Goal: Information Seeking & Learning: Learn about a topic

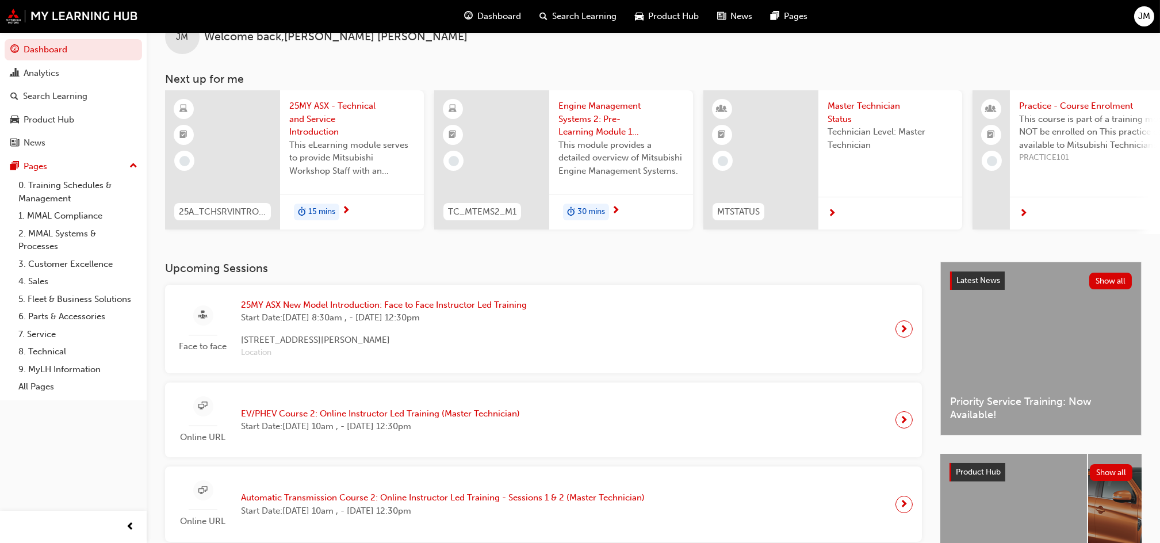
scroll to position [32, 0]
click at [320, 118] on span "25MY ASX - Technical and Service Introduction" at bounding box center [351, 117] width 125 height 39
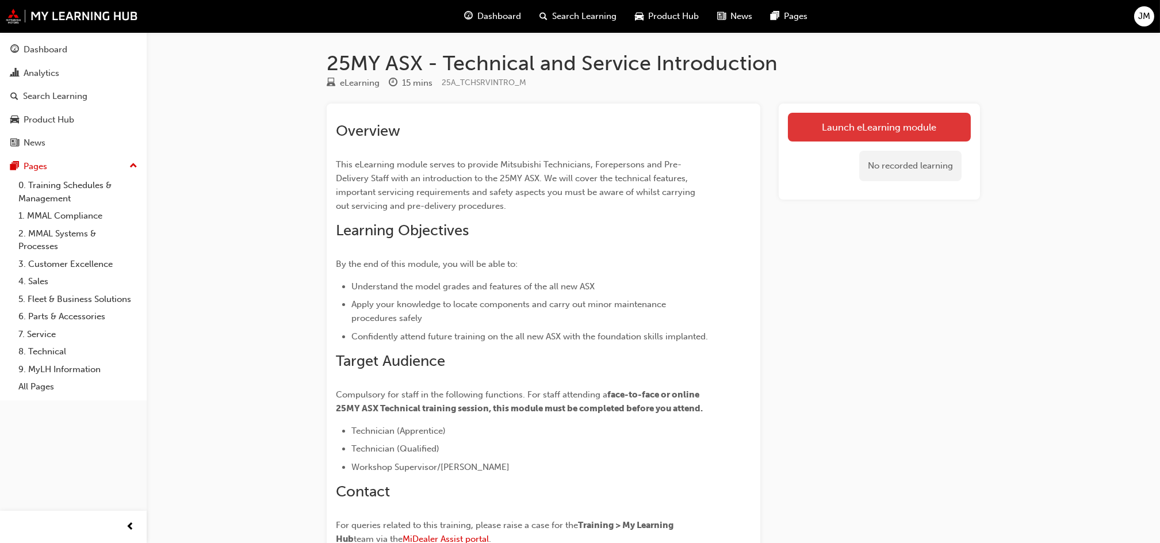
click at [888, 128] on link "Launch eLearning module" at bounding box center [879, 127] width 183 height 29
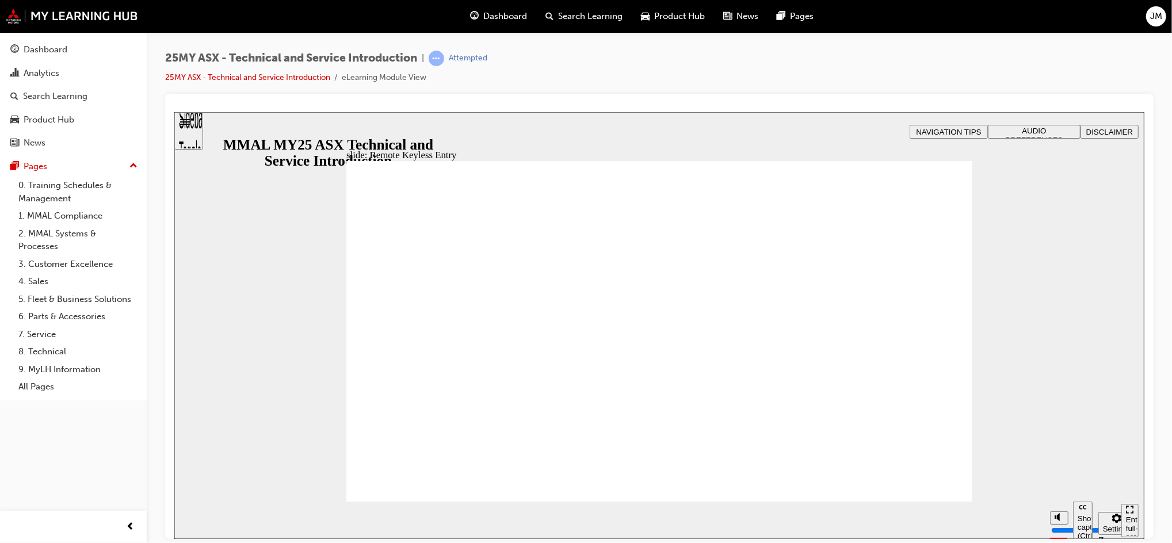
type input "21"
click at [919, 495] on span "Vector.svg WELCOME LIGHTING playback speed 2 1.75 1.5 1.25 Normal 0.75 0.5 0.25…" at bounding box center [659, 336] width 626 height 352
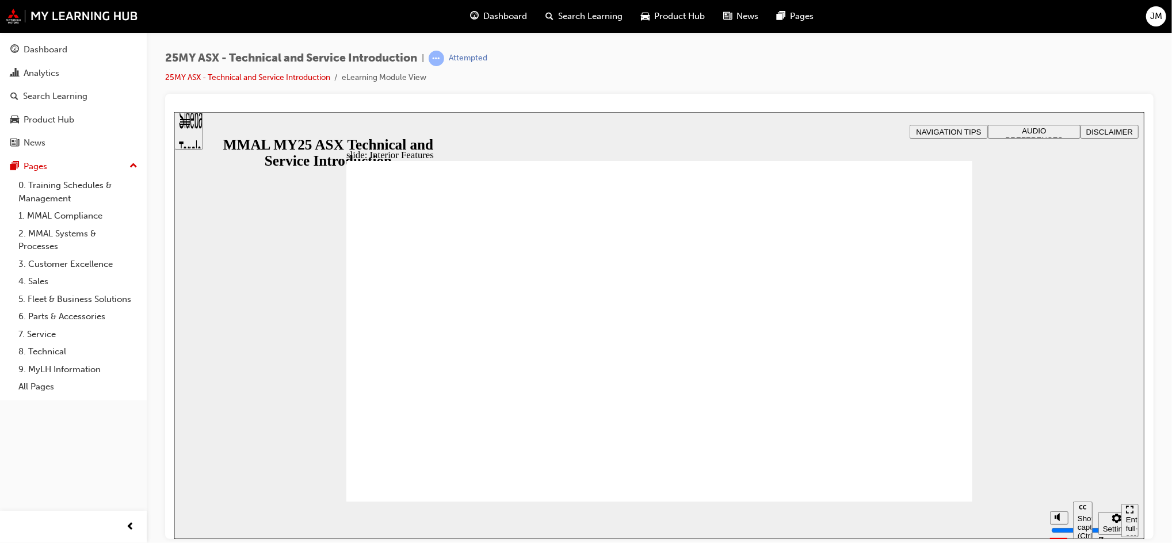
type input "17"
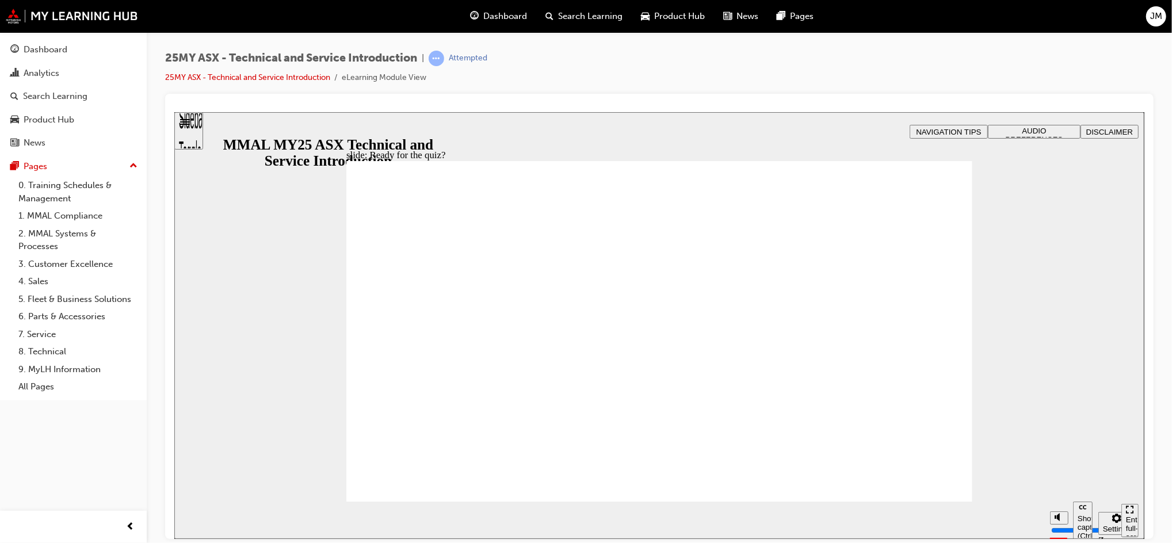
radio input "true"
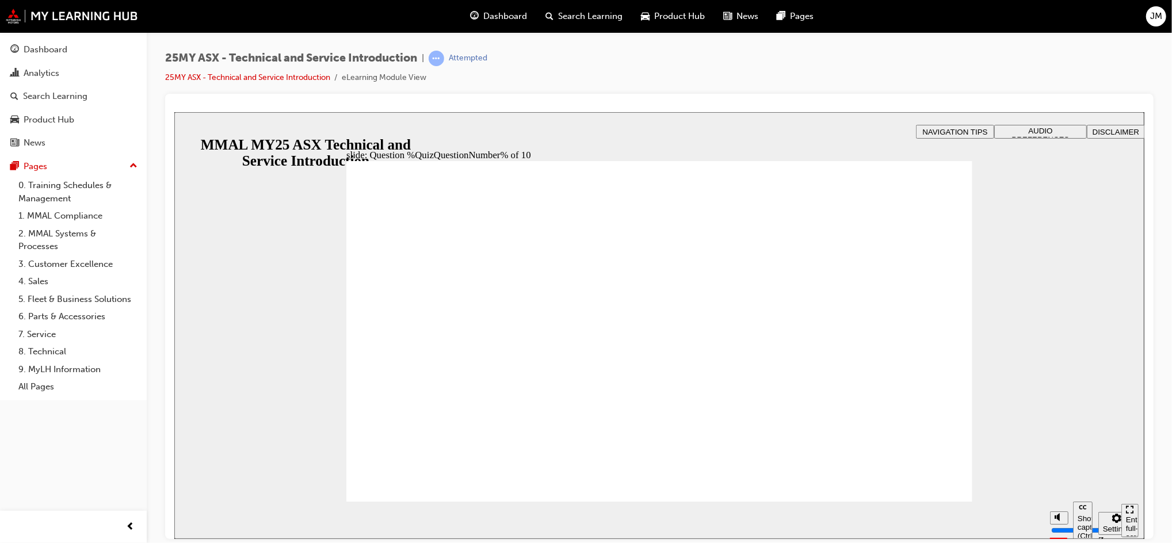
radio input "true"
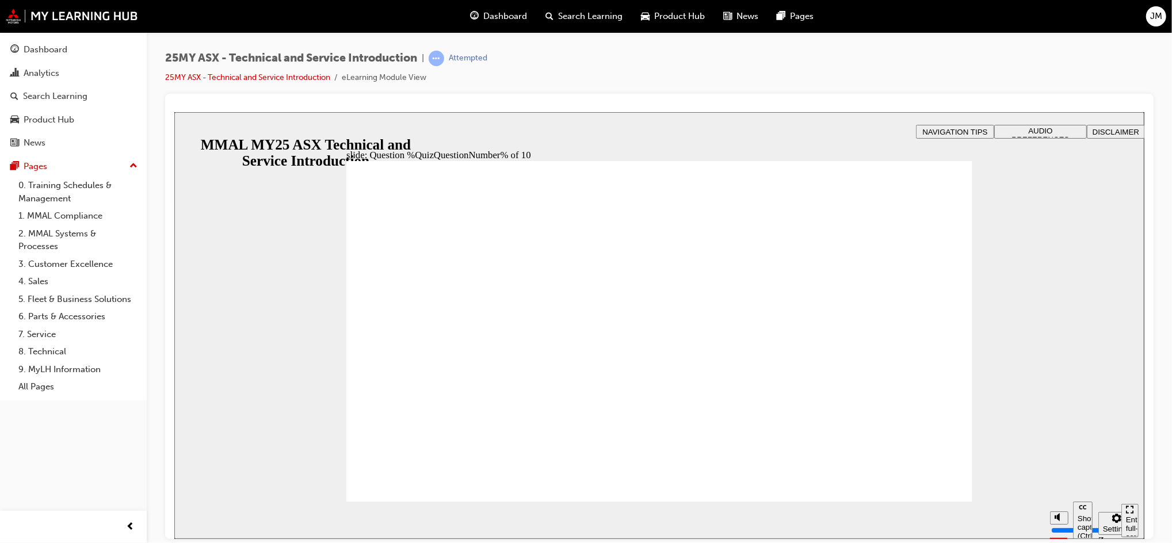
radio input "true"
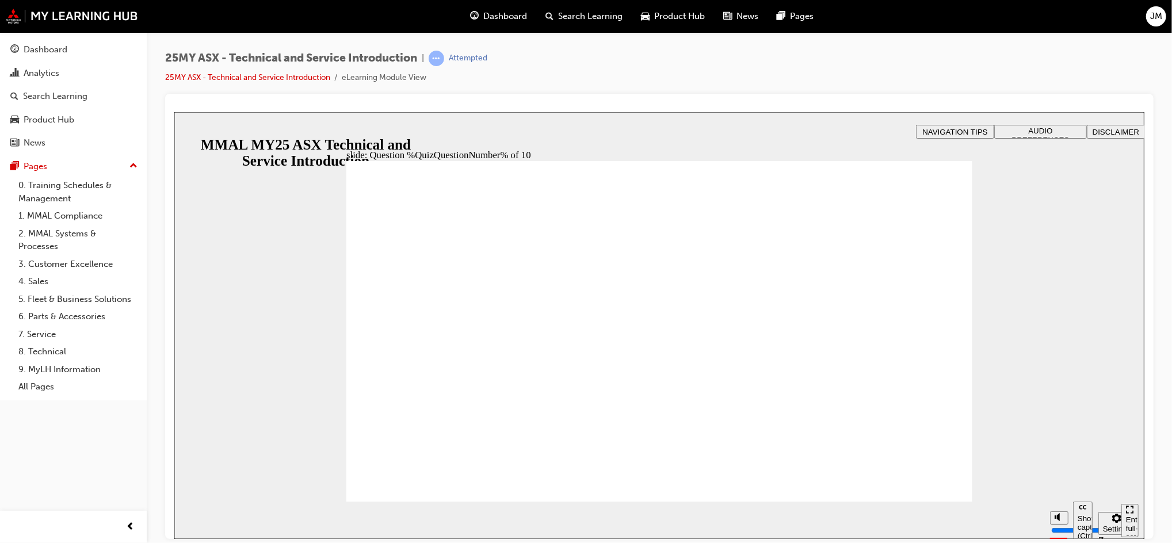
radio input "true"
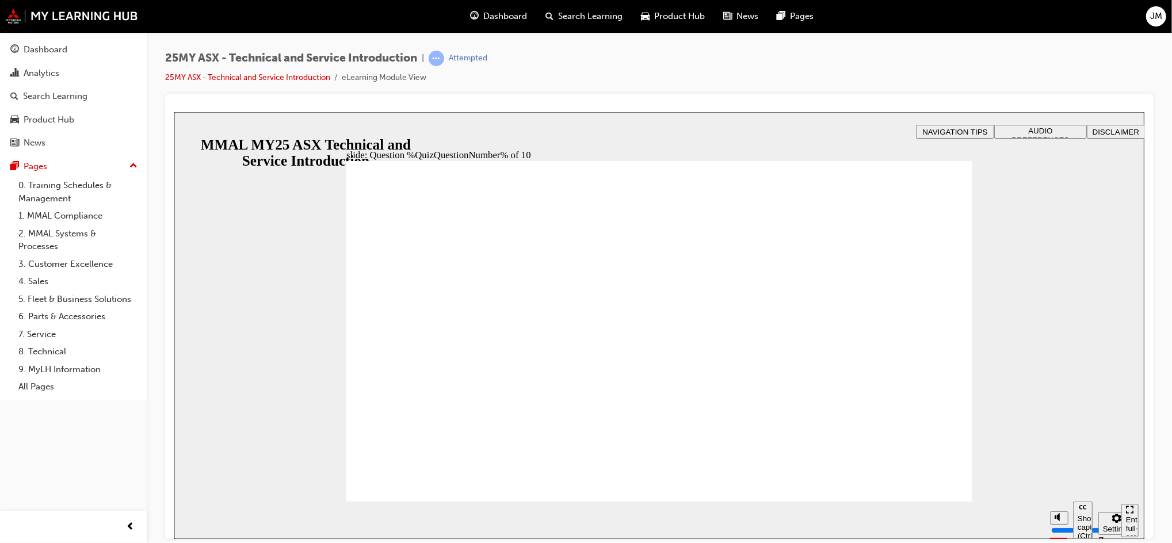
radio input "true"
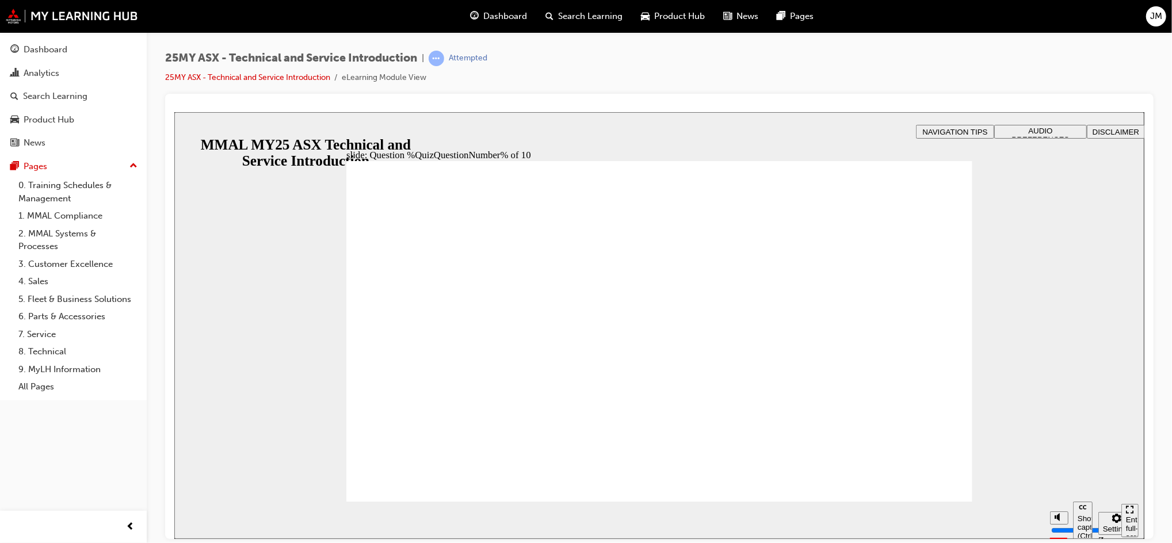
radio input "true"
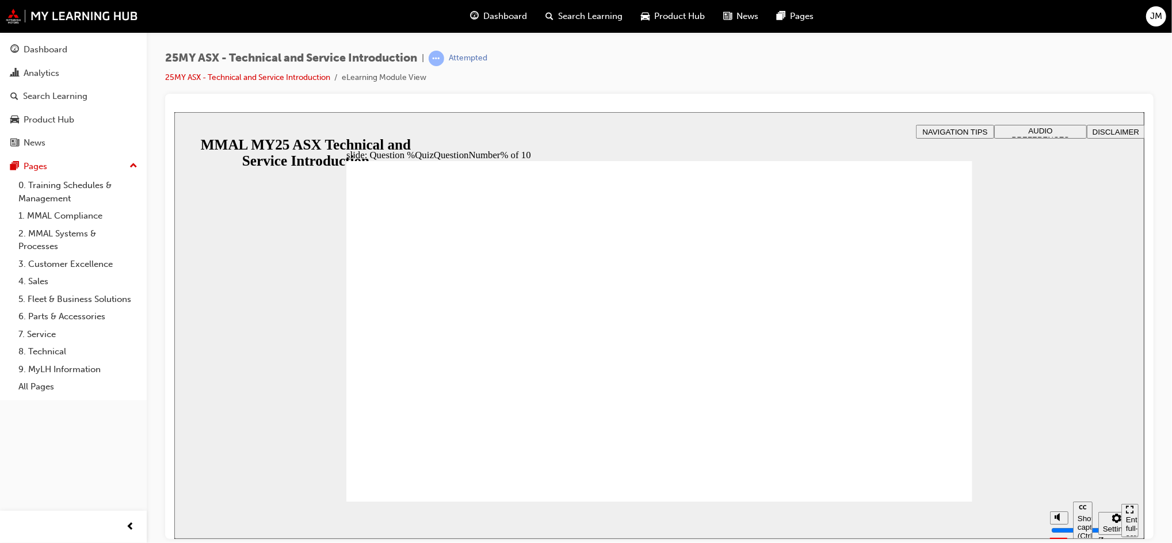
radio input "true"
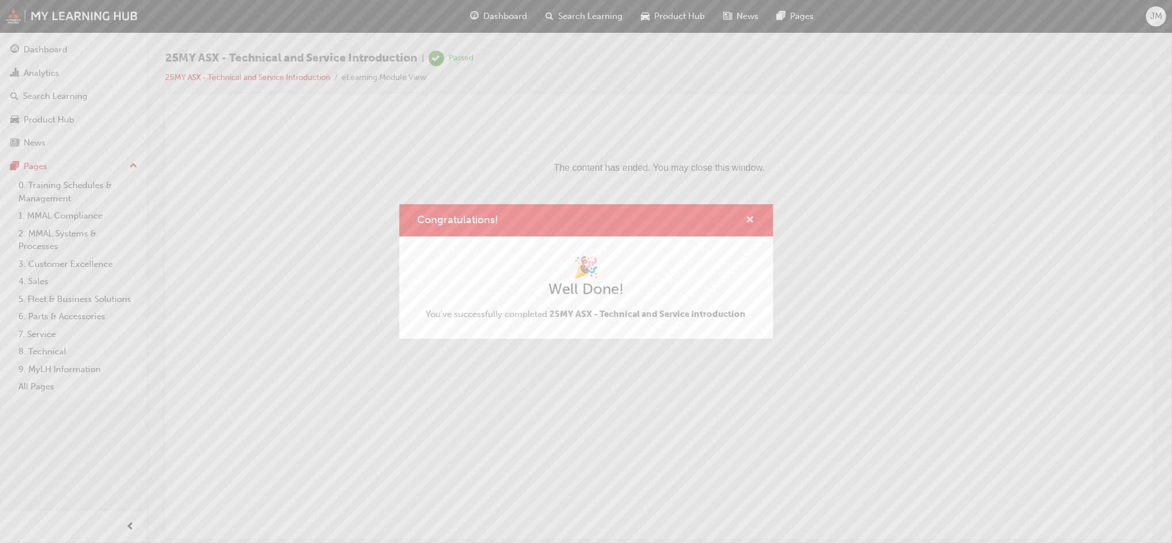
click at [749, 222] on span "cross-icon" at bounding box center [750, 221] width 9 height 10
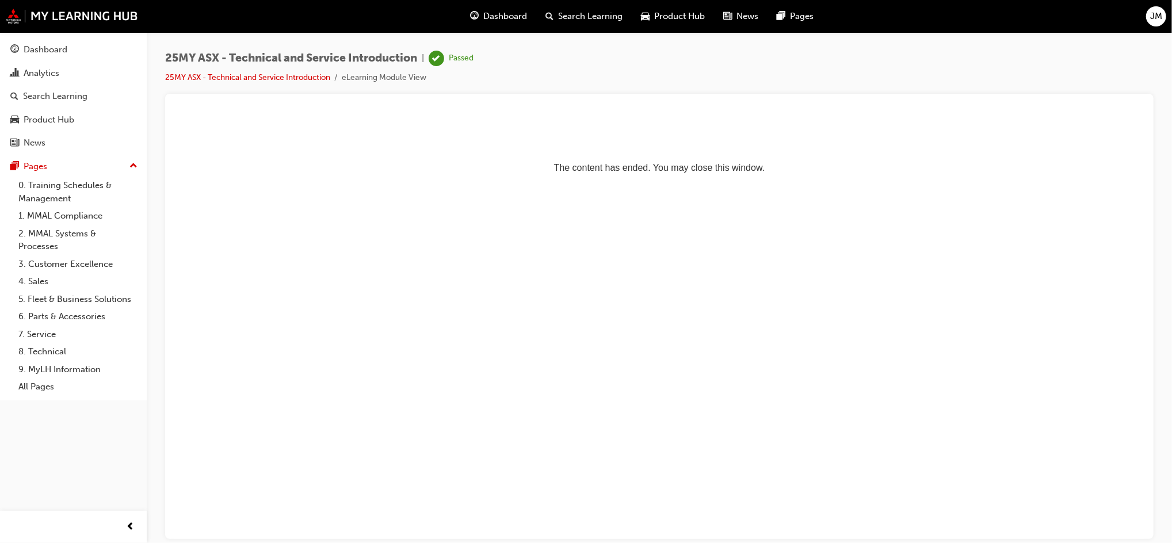
click at [499, 11] on span "Dashboard" at bounding box center [506, 16] width 44 height 13
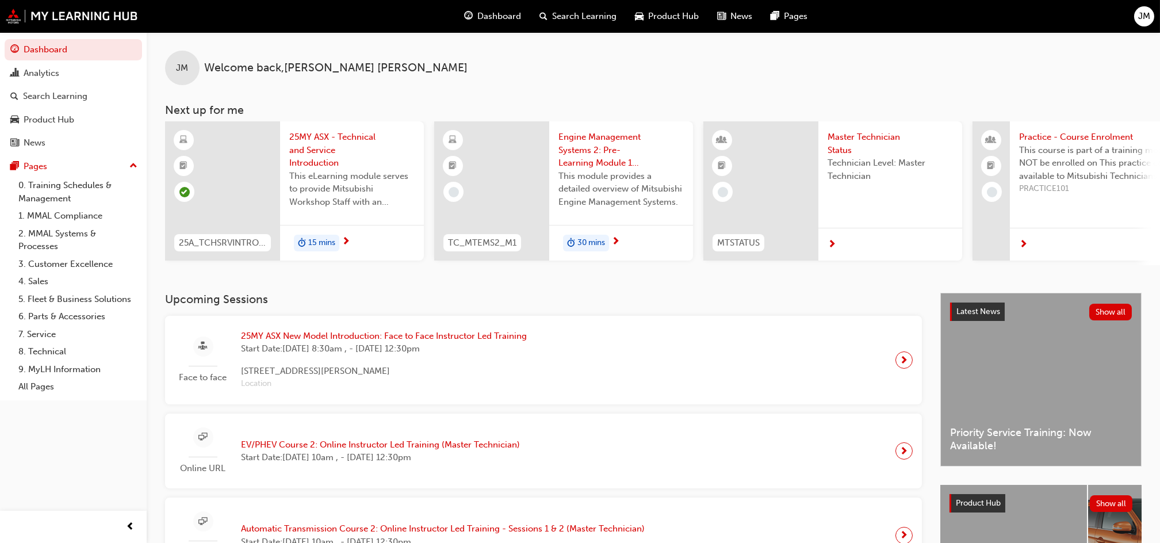
click at [336, 158] on span "25MY ASX - Technical and Service Introduction" at bounding box center [351, 150] width 125 height 39
click at [392, 97] on div "JM Welcome back , [PERSON_NAME] Next up for me 25A_TMI_FO 25MY ASX New Model In…" at bounding box center [653, 148] width 1013 height 233
click at [547, 170] on div at bounding box center [491, 190] width 115 height 139
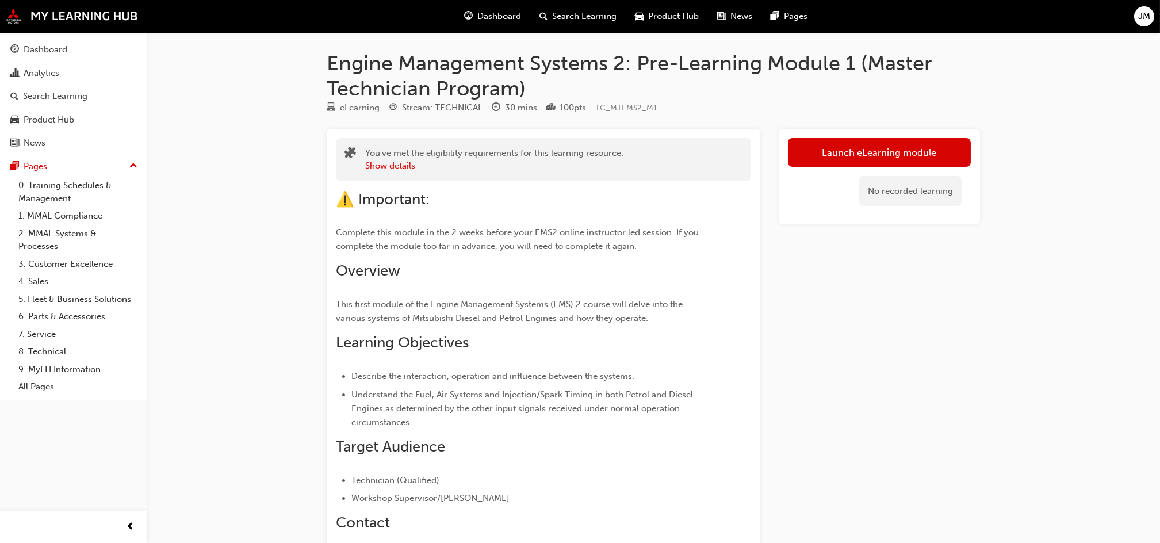
click at [556, 307] on span "This first module of the Engine Management Systems (EMS) 2 course will delve in…" at bounding box center [510, 311] width 349 height 24
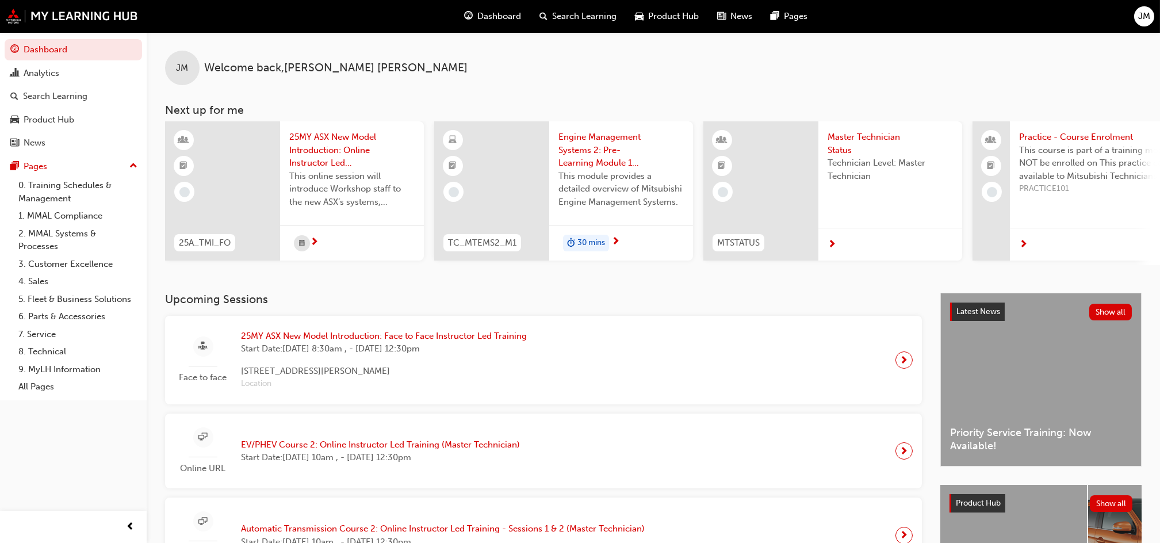
click at [352, 163] on span "25MY ASX New Model Introduction: Online Instructor Led Training" at bounding box center [351, 150] width 125 height 39
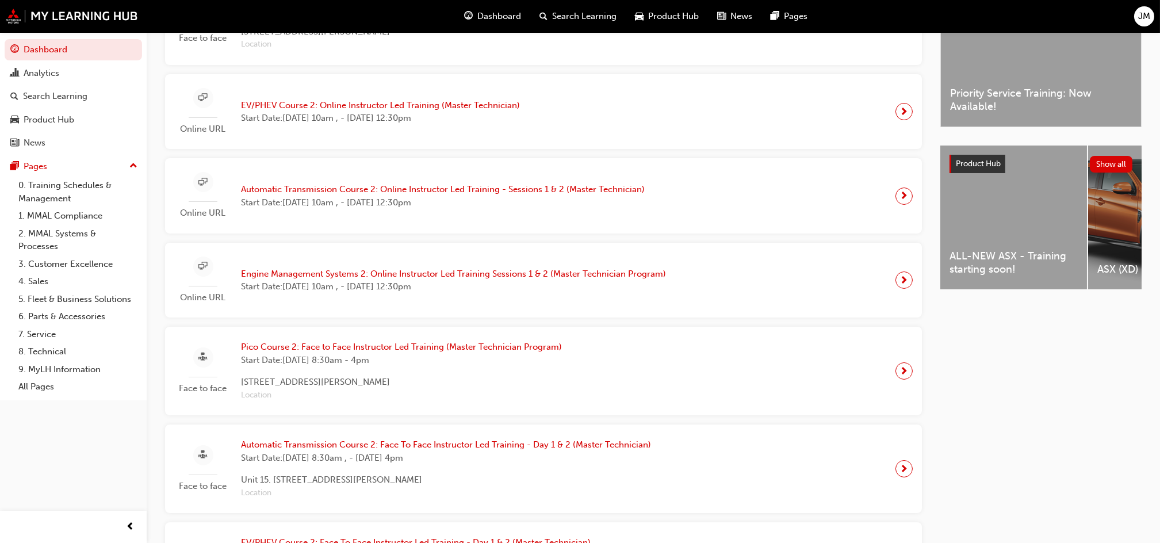
scroll to position [484, 0]
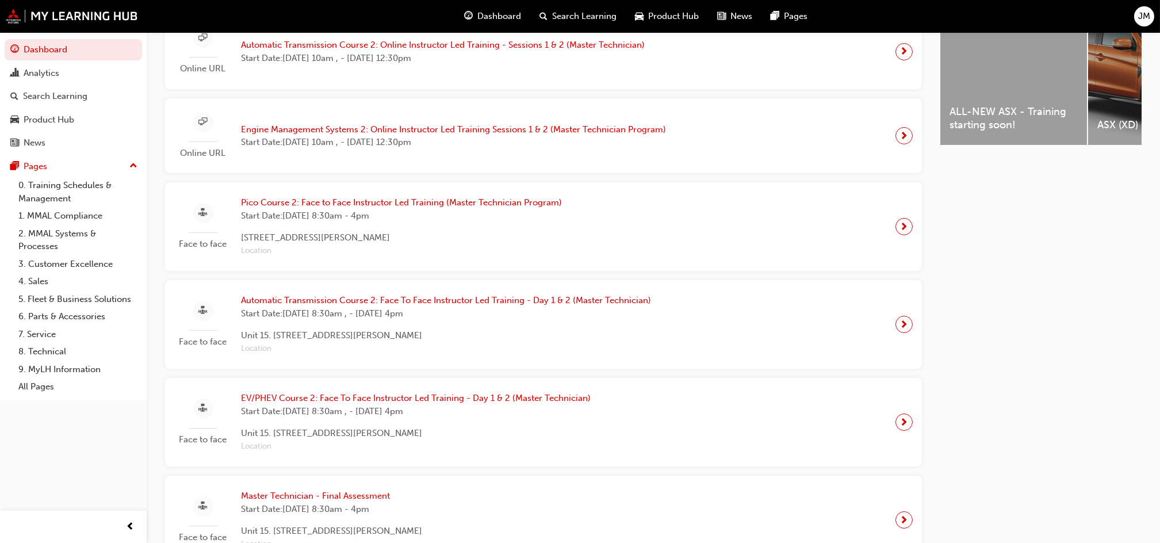
click at [973, 136] on div "ALL-NEW ASX - Training starting soon!" at bounding box center [1014, 120] width 128 height 30
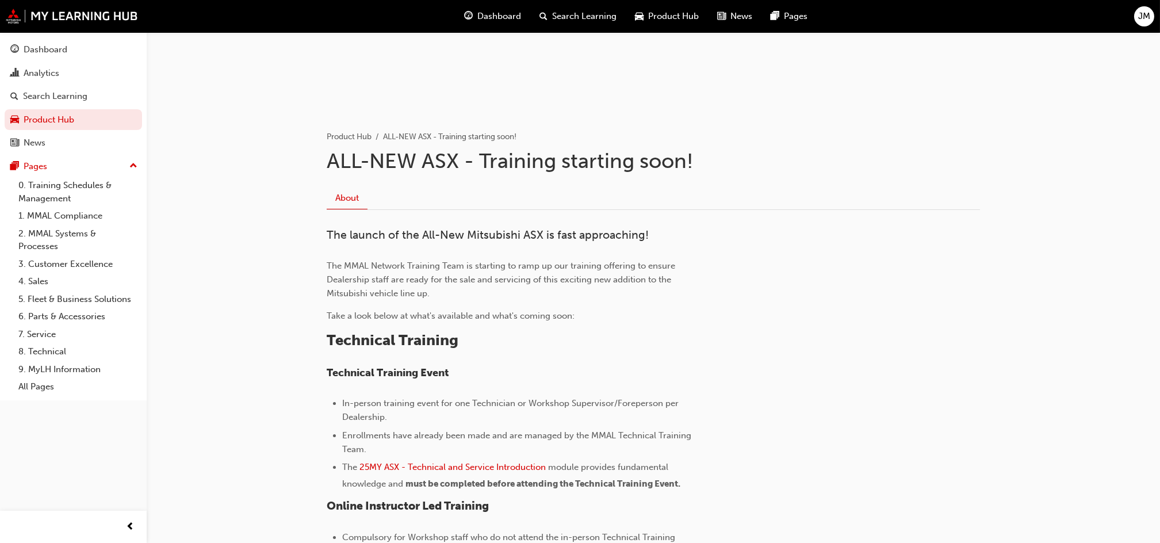
scroll to position [178, 0]
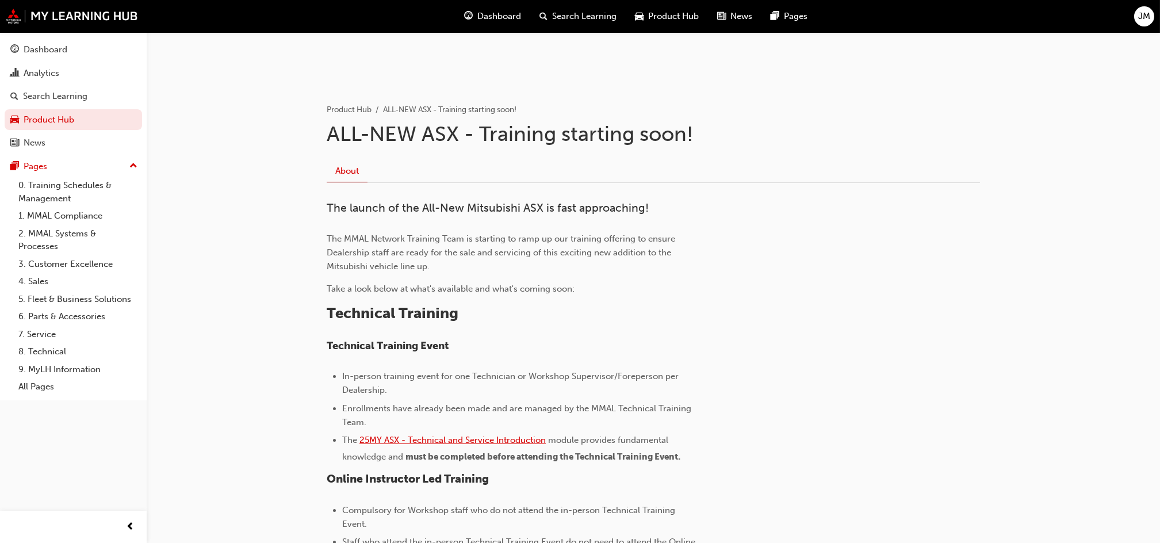
click at [479, 439] on span "25MY ASX - Technical and Service Introduction" at bounding box center [452, 440] width 186 height 10
